Goal: Task Accomplishment & Management: Complete application form

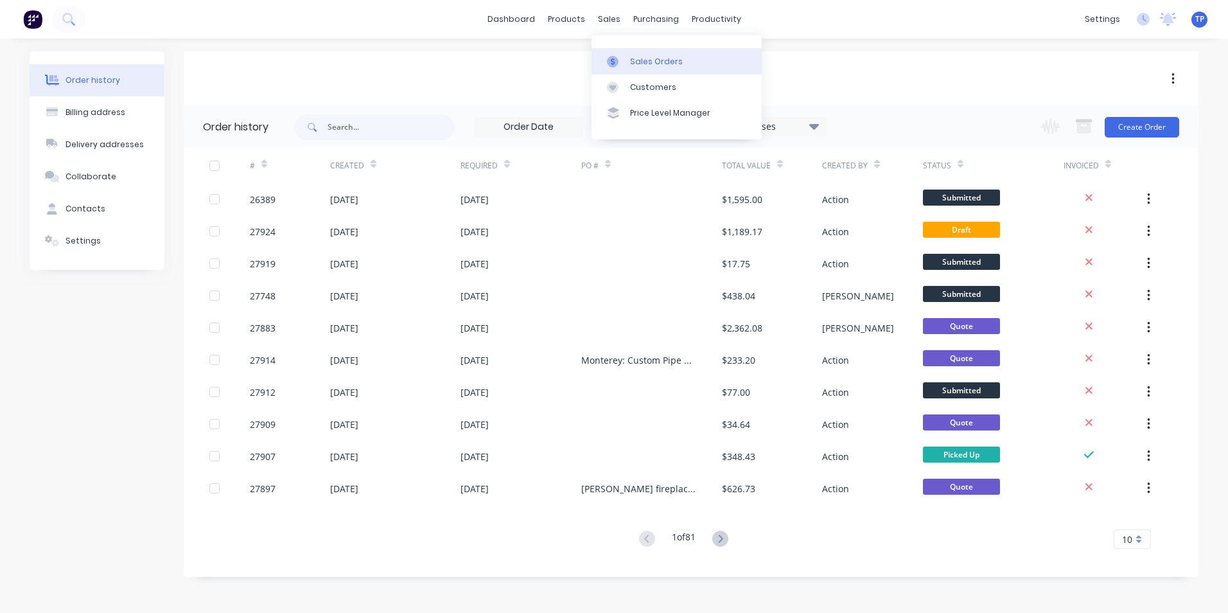
click at [639, 61] on div "Sales Orders" at bounding box center [656, 62] width 53 height 12
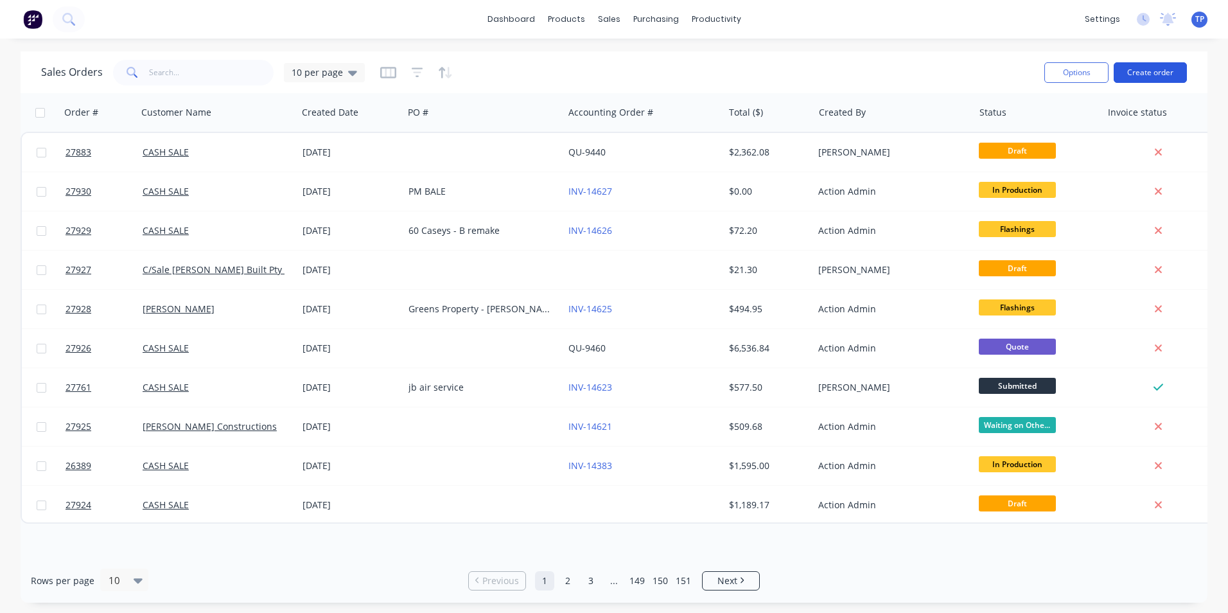
click at [1170, 75] on button "Create order" at bounding box center [1150, 72] width 73 height 21
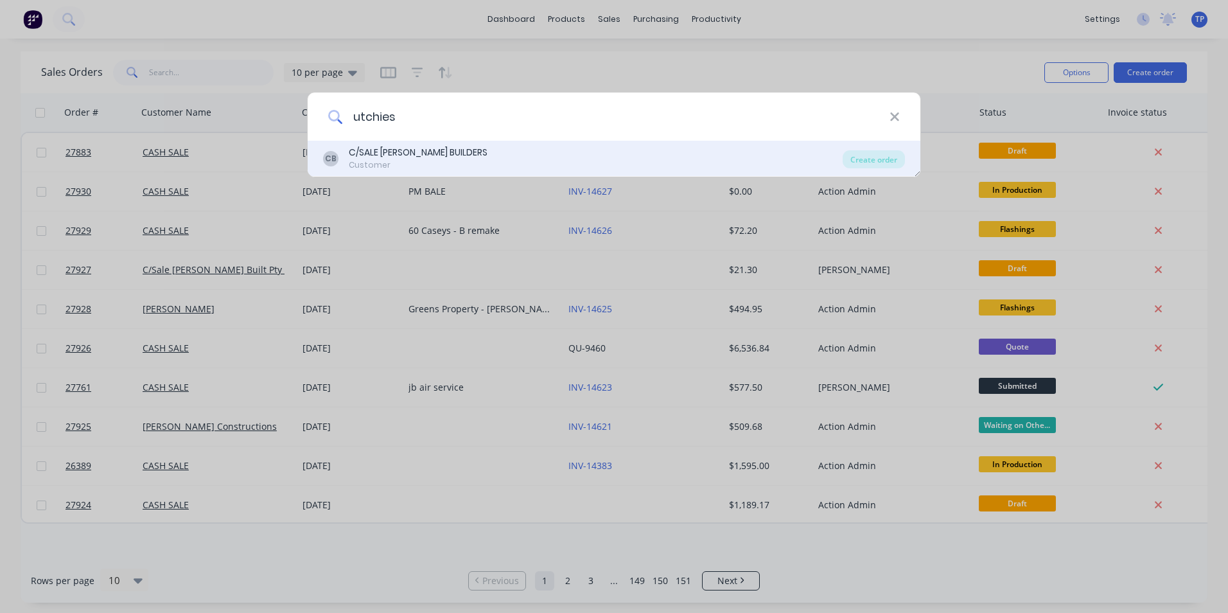
type input "utchies"
click at [441, 158] on div "C/SALE [PERSON_NAME] BUILDERS" at bounding box center [418, 152] width 139 height 13
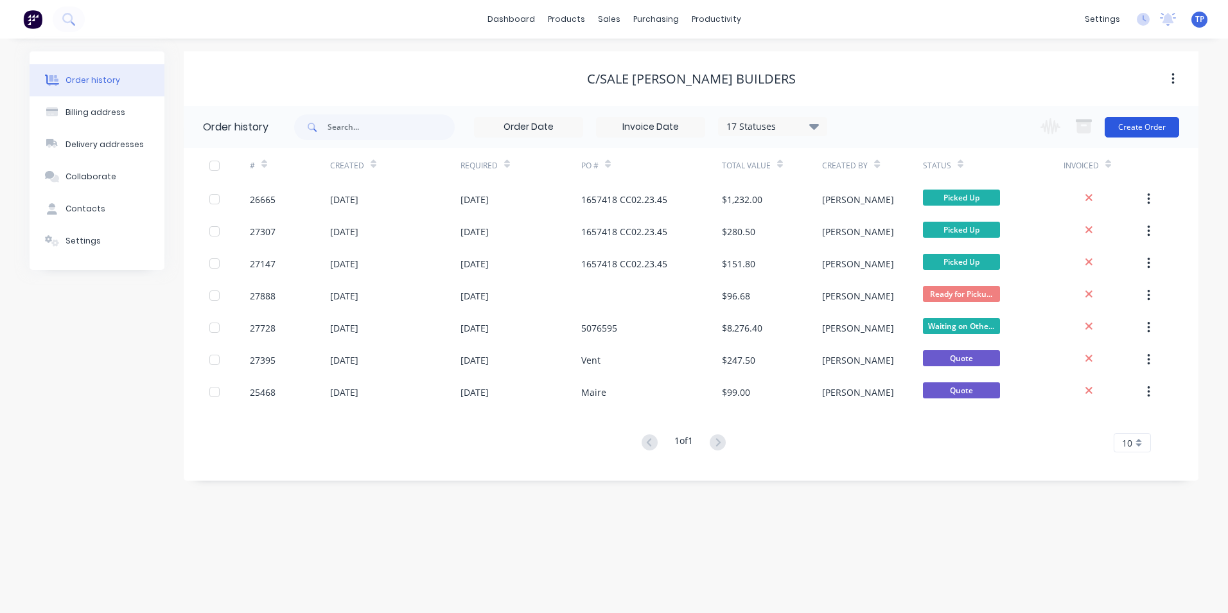
click at [1139, 125] on button "Create Order" at bounding box center [1142, 127] width 75 height 21
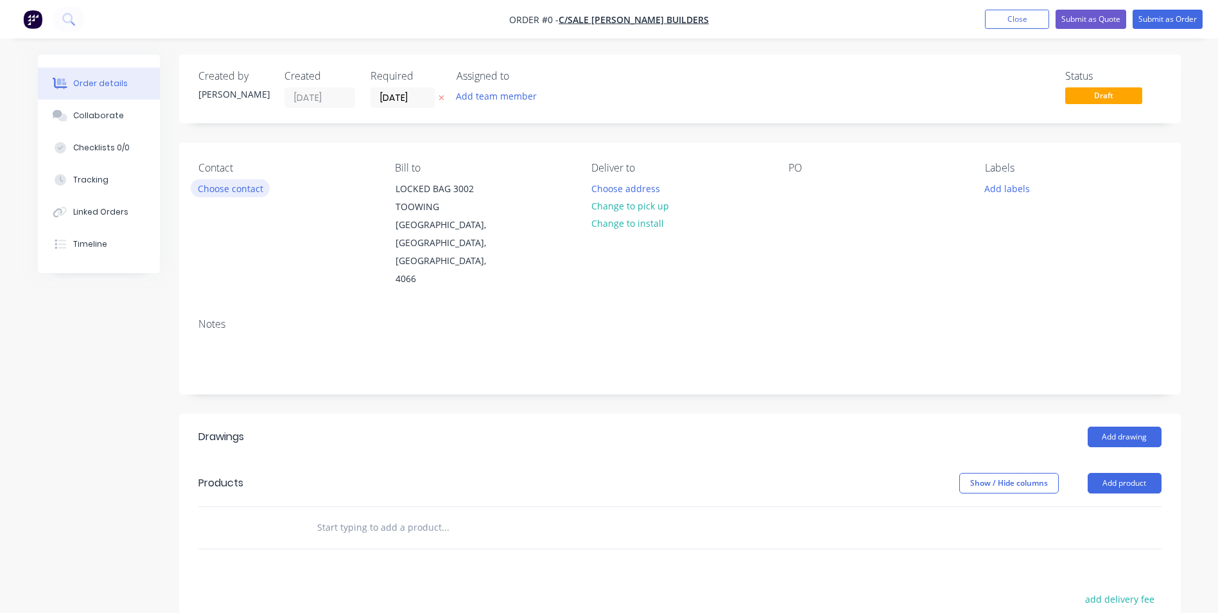
click at [245, 188] on button "Choose contact" at bounding box center [230, 187] width 79 height 17
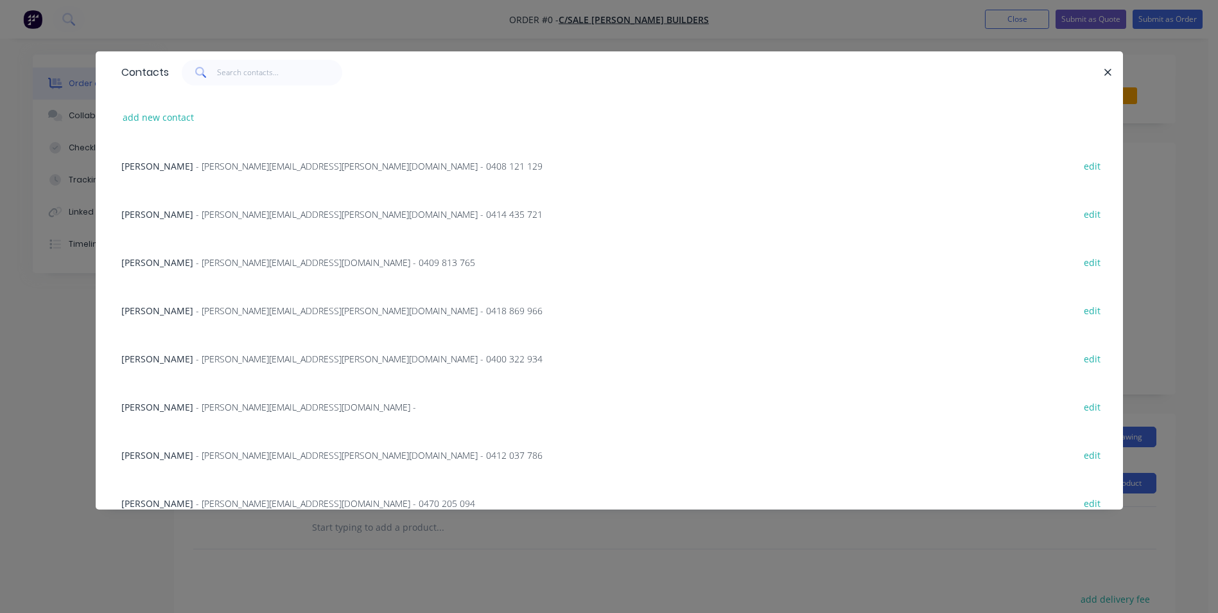
scroll to position [64, 0]
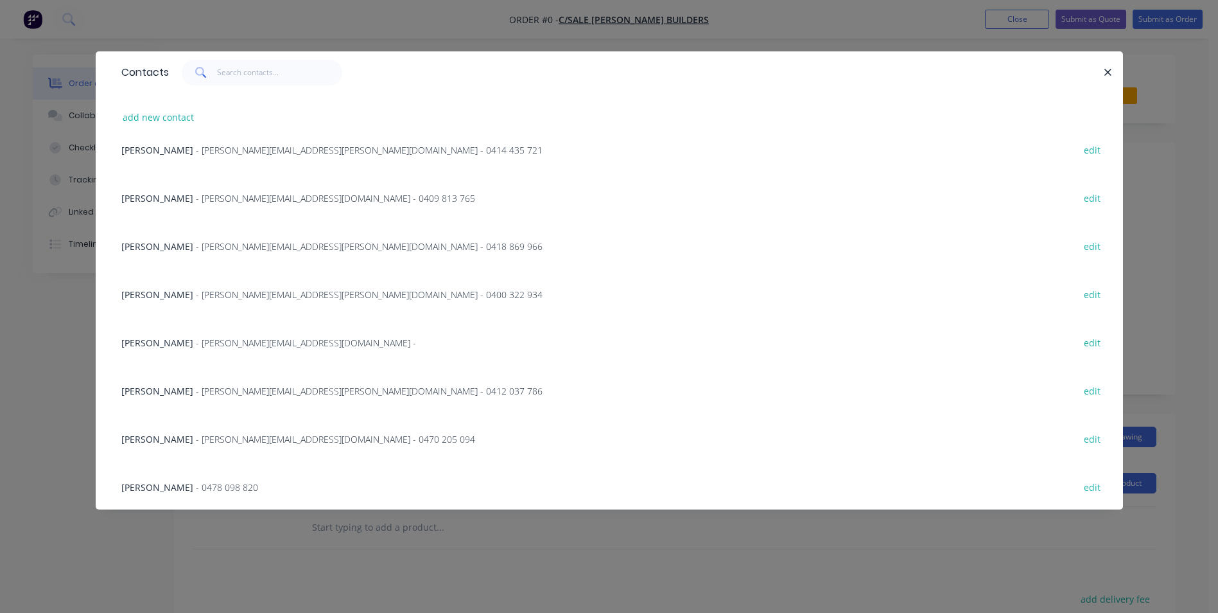
click at [196, 241] on span "- [PERSON_NAME][EMAIL_ADDRESS][PERSON_NAME][DOMAIN_NAME] - 0418 869 966" at bounding box center [369, 246] width 347 height 12
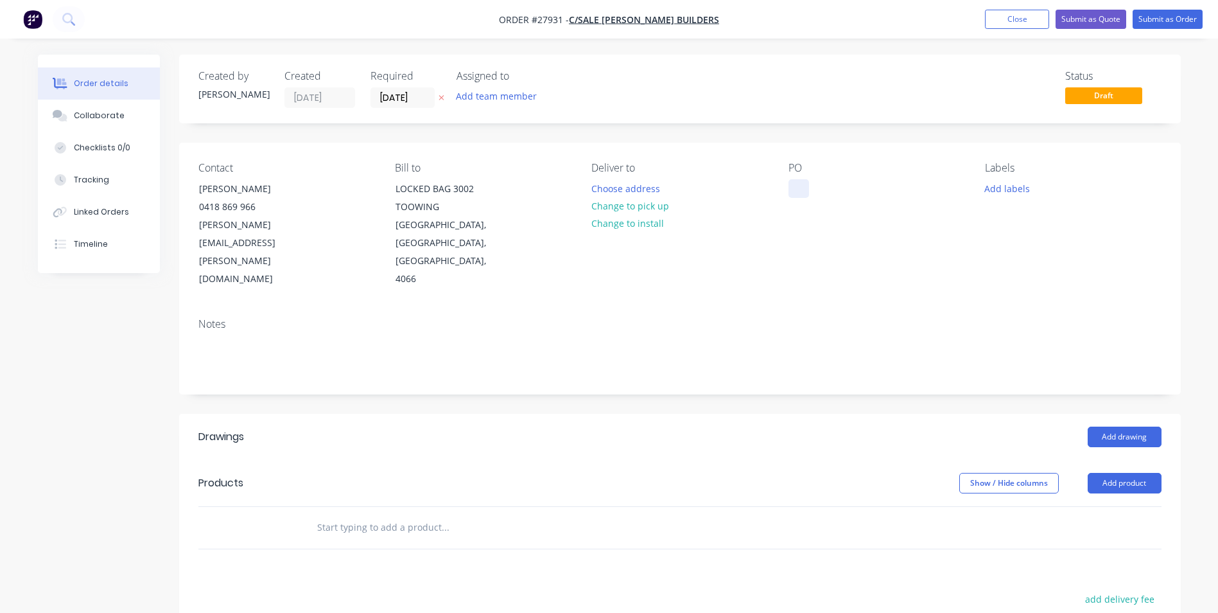
click at [809, 184] on div at bounding box center [799, 188] width 21 height 19
click at [1125, 426] on button "Add drawing" at bounding box center [1125, 436] width 74 height 21
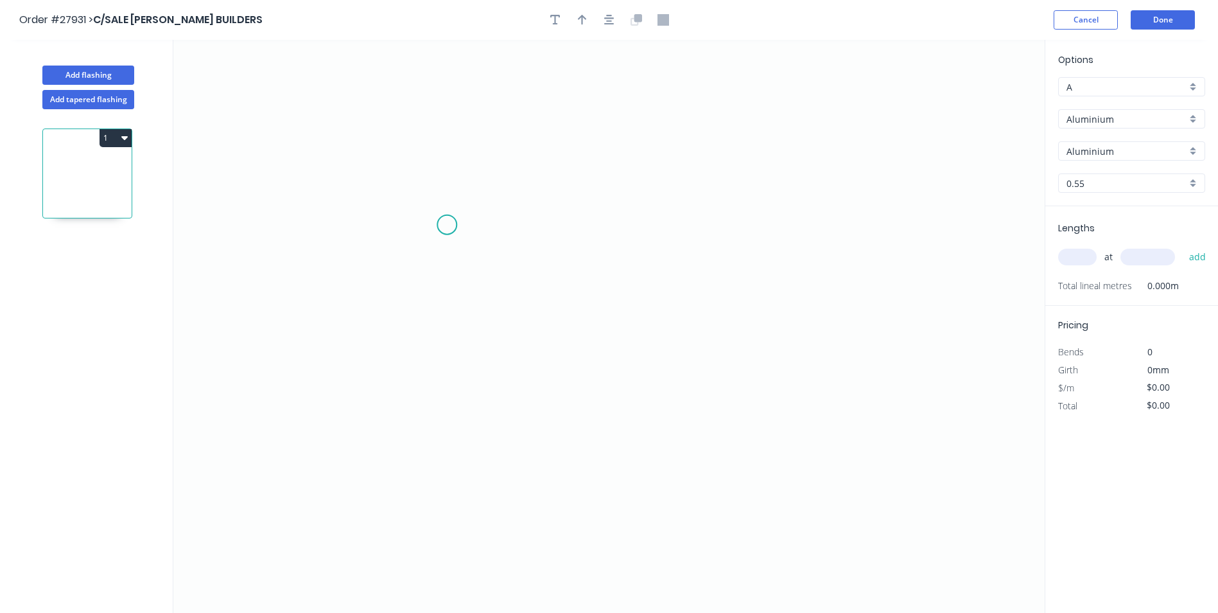
click at [447, 225] on icon "0" at bounding box center [609, 326] width 872 height 573
click at [407, 224] on icon "0" at bounding box center [609, 326] width 872 height 573
click at [398, 359] on icon "0 ?" at bounding box center [609, 326] width 872 height 573
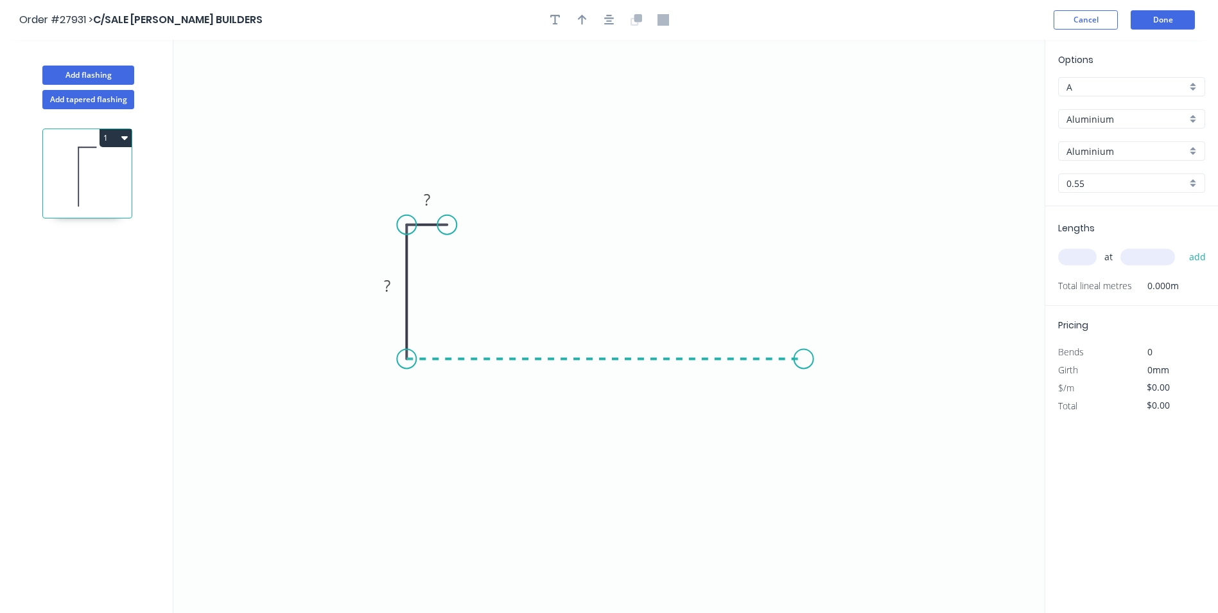
click at [804, 360] on icon "0 ? ?" at bounding box center [609, 326] width 872 height 573
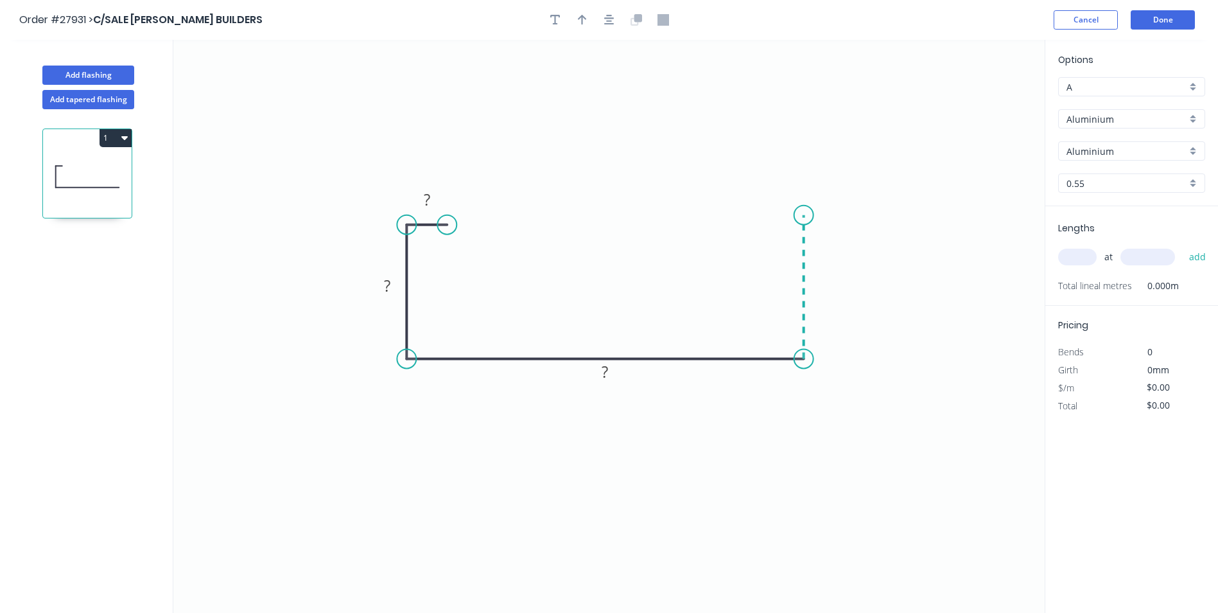
click at [801, 215] on icon "0 ? ? ?" at bounding box center [609, 326] width 872 height 573
click at [763, 215] on icon at bounding box center [783, 215] width 41 height 0
click at [983, 200] on icon "0 ? ? ? ? ?" at bounding box center [609, 326] width 872 height 573
click at [780, 191] on tspan "?" at bounding box center [783, 189] width 6 height 21
click at [426, 202] on tspan "?" at bounding box center [427, 199] width 6 height 21
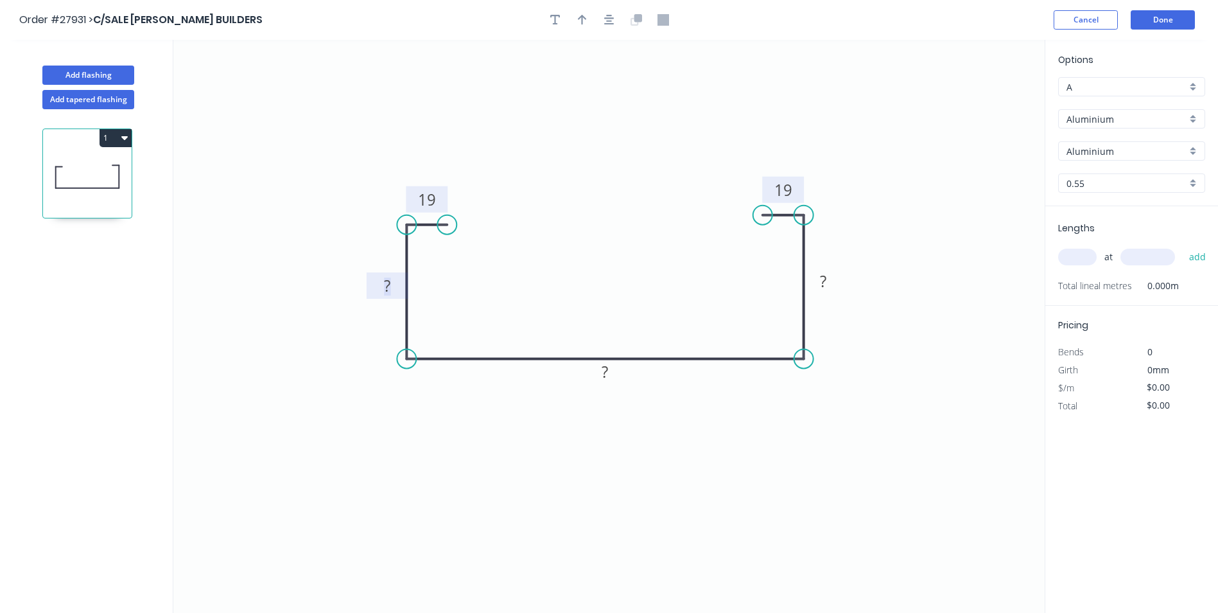
click at [385, 290] on tspan "?" at bounding box center [387, 285] width 6 height 21
click at [824, 282] on tspan "?" at bounding box center [823, 280] width 6 height 21
click at [596, 378] on rect at bounding box center [606, 373] width 26 height 18
click at [703, 399] on icon "0 19 76 552? 76 19" at bounding box center [609, 326] width 872 height 573
click at [607, 368] on tspan "?" at bounding box center [605, 371] width 6 height 21
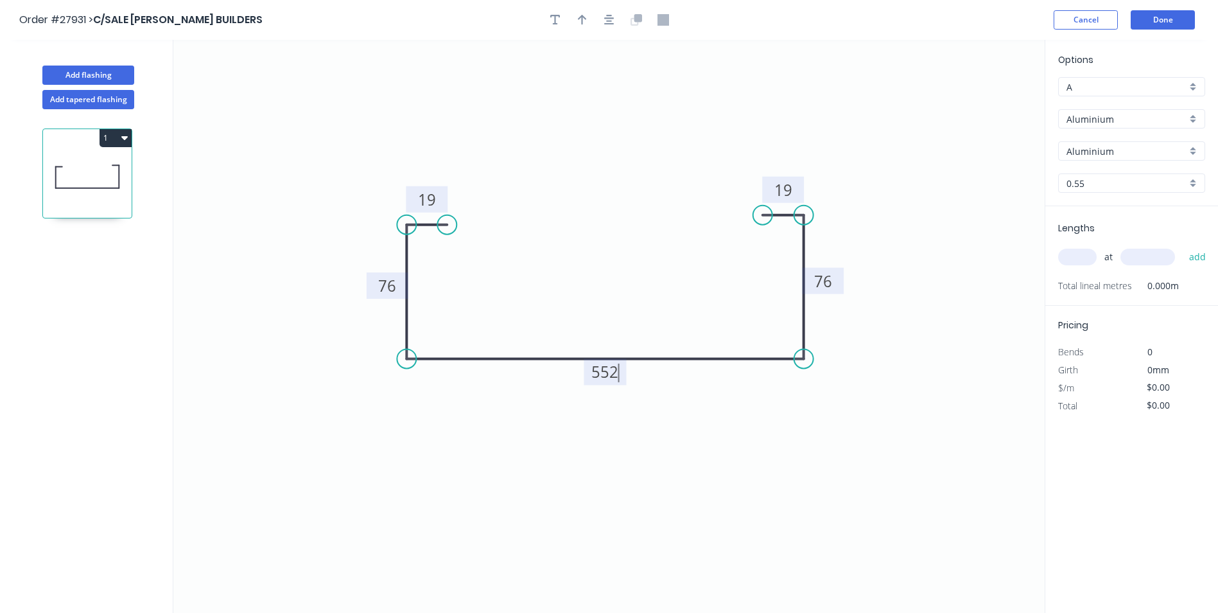
click at [807, 460] on icon "0 19 76 552 76 19" at bounding box center [609, 326] width 872 height 573
type input "$1.00"
click at [1196, 182] on div "0.55" at bounding box center [1131, 182] width 147 height 19
click at [1075, 248] on div "3.0" at bounding box center [1132, 250] width 146 height 22
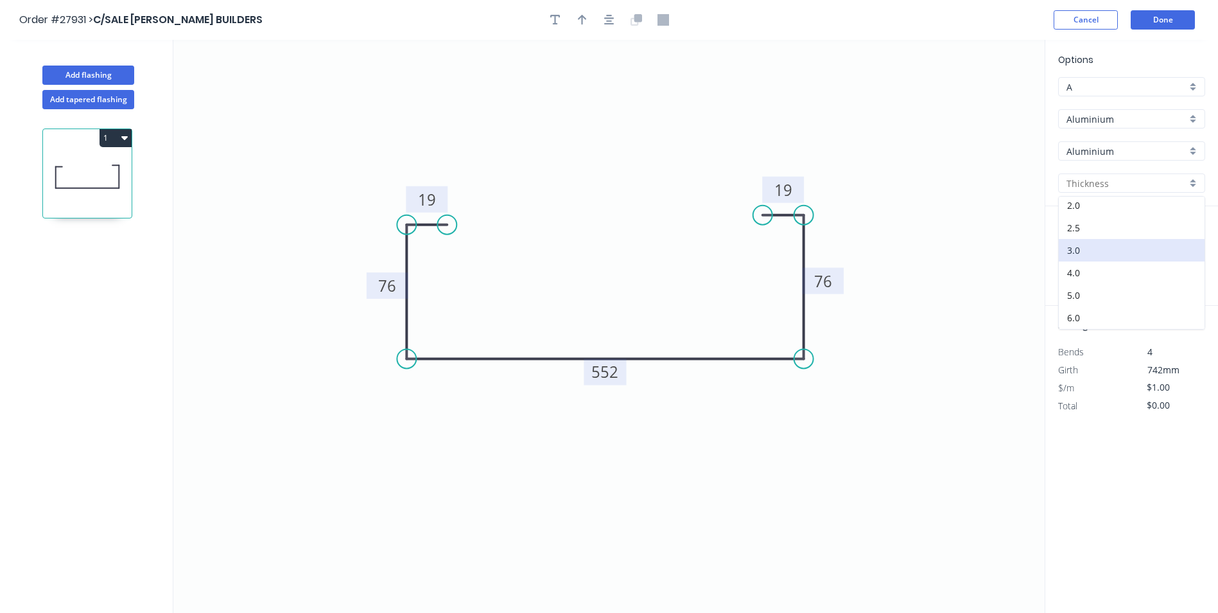
type input "3.0"
click at [1079, 255] on input "text" at bounding box center [1077, 257] width 39 height 17
type input "1"
click at [1160, 258] on input "text" at bounding box center [1148, 257] width 55 height 17
type input "252"
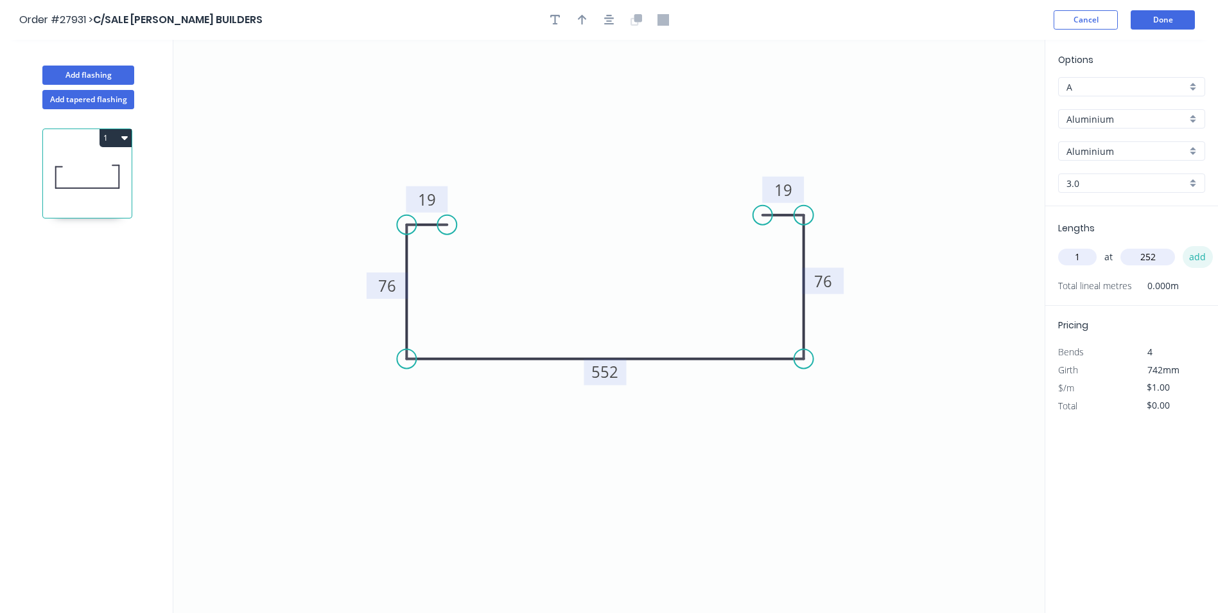
click at [1190, 256] on button "add" at bounding box center [1198, 257] width 30 height 22
type input "$1.00"
click at [1148, 16] on button "Done" at bounding box center [1163, 19] width 64 height 19
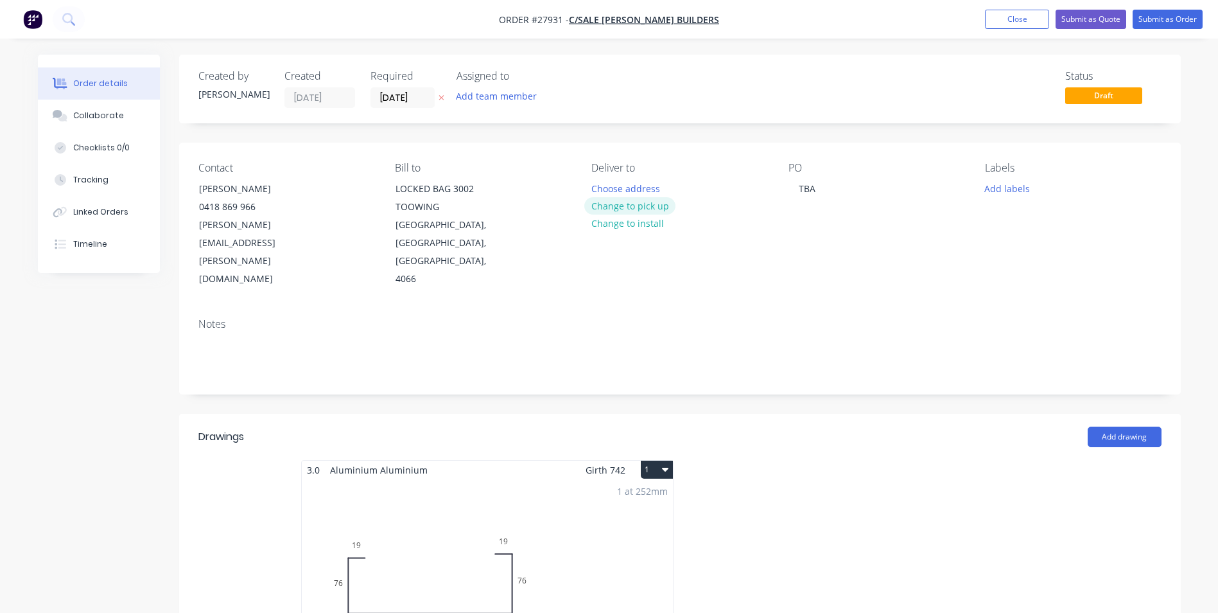
click at [642, 202] on button "Change to pick up" at bounding box center [629, 205] width 91 height 17
click at [1146, 20] on button "Submit as Order" at bounding box center [1168, 19] width 70 height 19
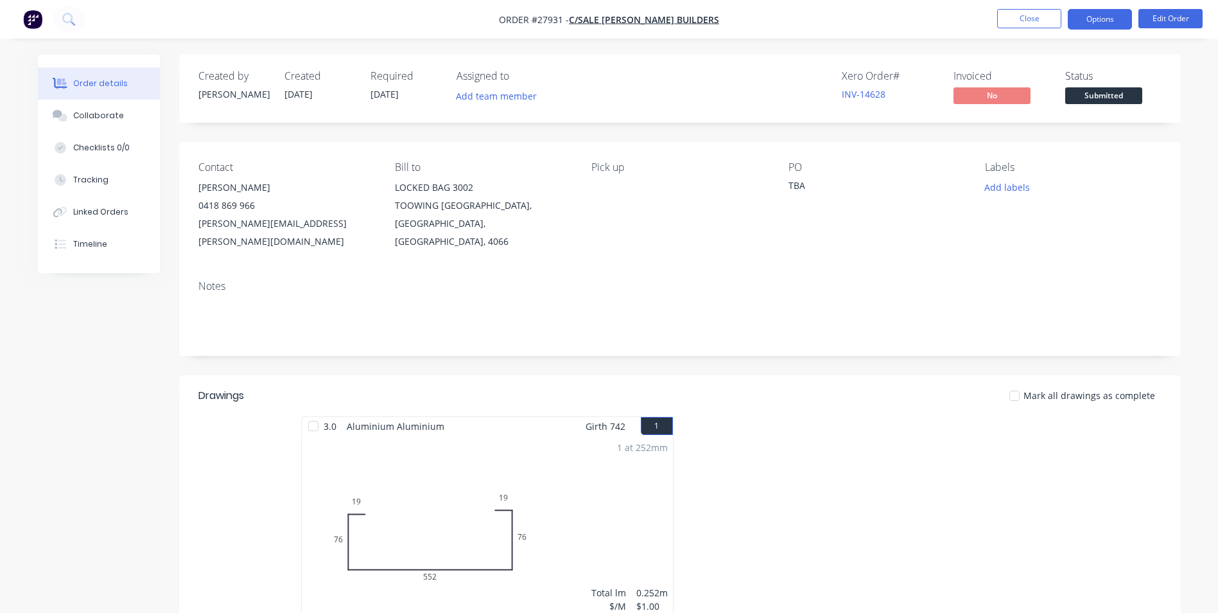
click at [1101, 16] on button "Options" at bounding box center [1100, 19] width 64 height 21
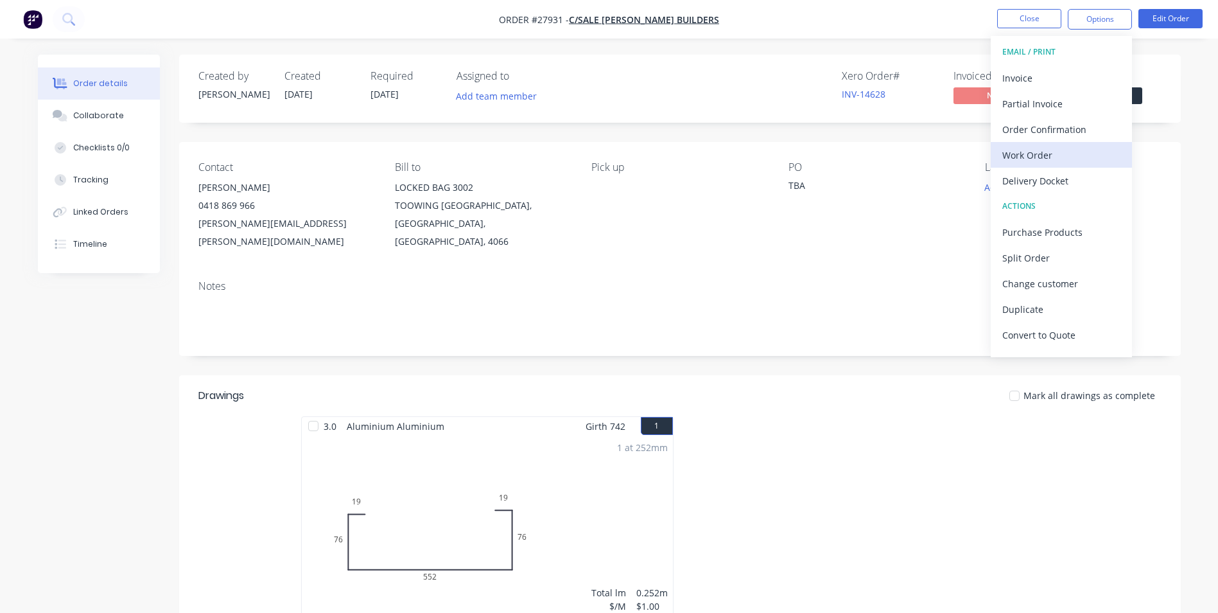
click at [1028, 155] on div "Work Order" at bounding box center [1062, 155] width 118 height 19
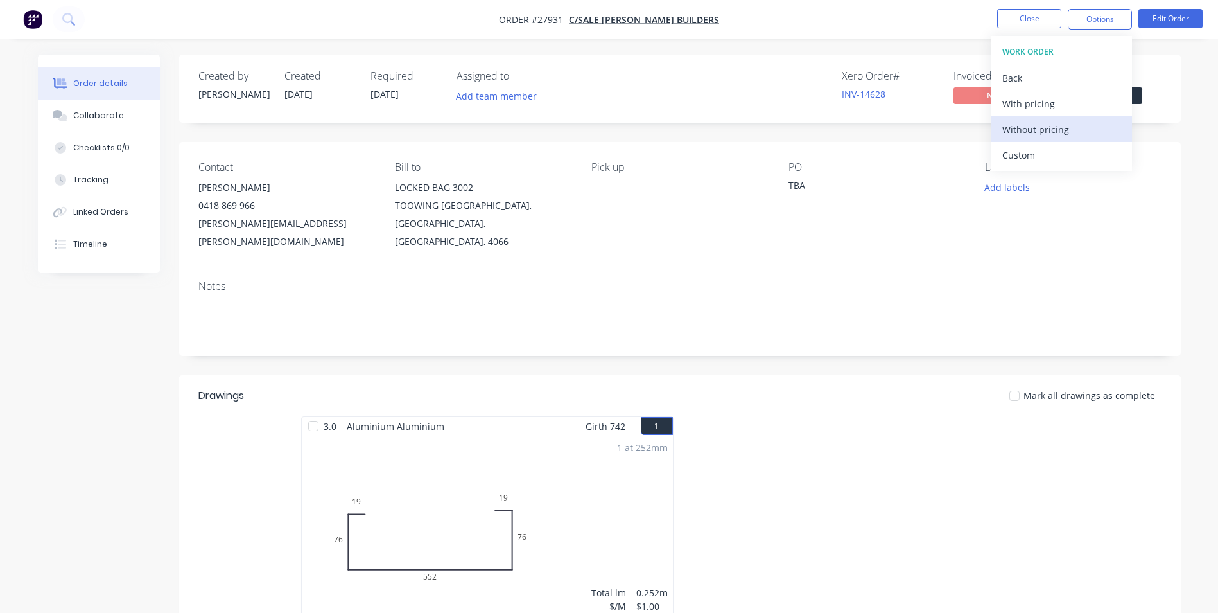
click at [1030, 123] on div "Without pricing" at bounding box center [1062, 129] width 118 height 19
